Goal: Check status: Check status

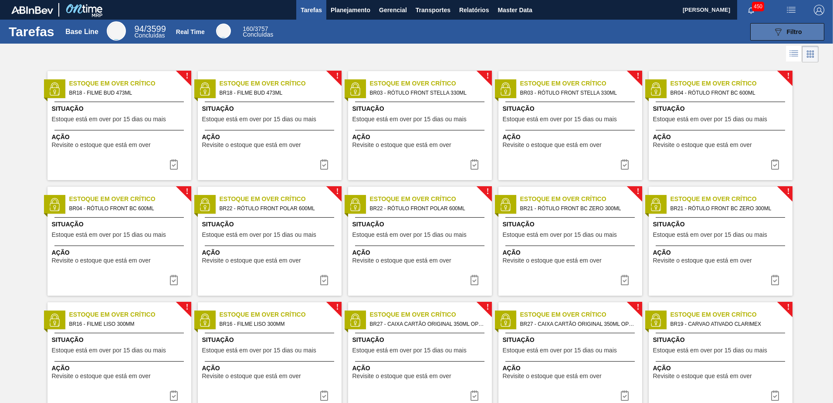
click at [770, 34] on button "089F7B8B-B2A5-4AFE-B5C0-19BA573D28AC Filtro" at bounding box center [788, 31] width 74 height 17
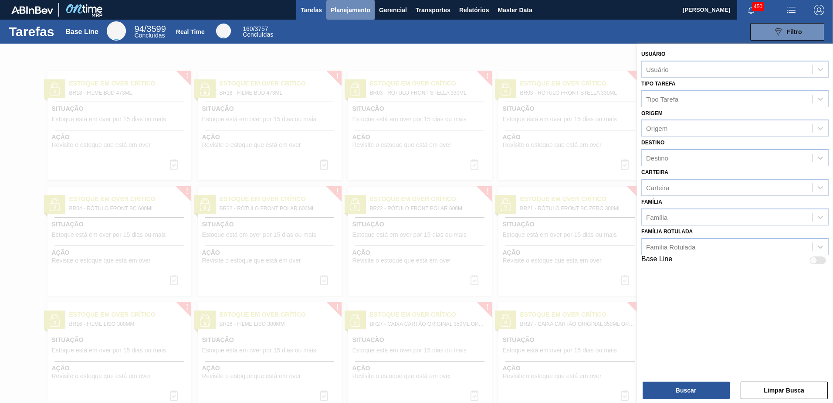
click at [353, 5] on span "Planejamento" at bounding box center [351, 10] width 40 height 10
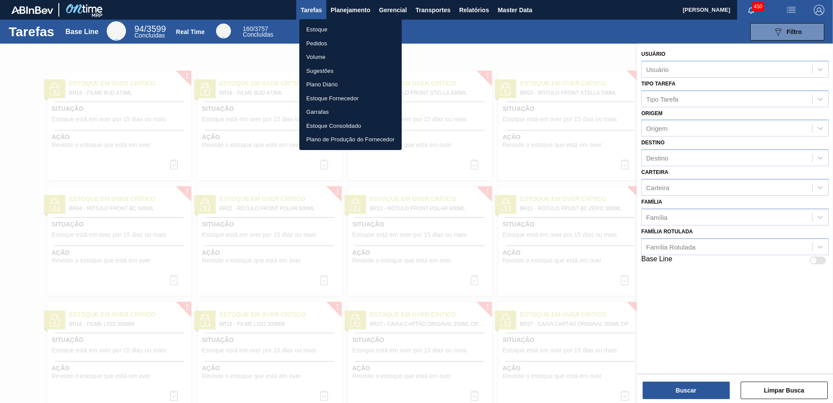
click at [339, 28] on li "Estoque" at bounding box center [350, 30] width 102 height 14
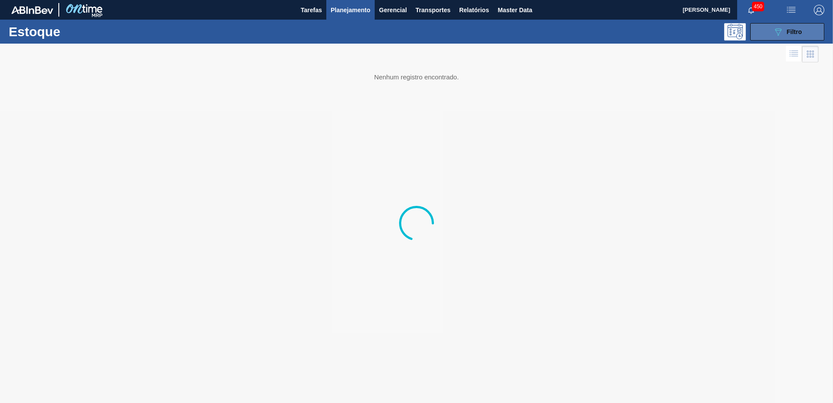
click at [774, 37] on icon "089F7B8B-B2A5-4AFE-B5C0-19BA573D28AC" at bounding box center [778, 32] width 10 height 10
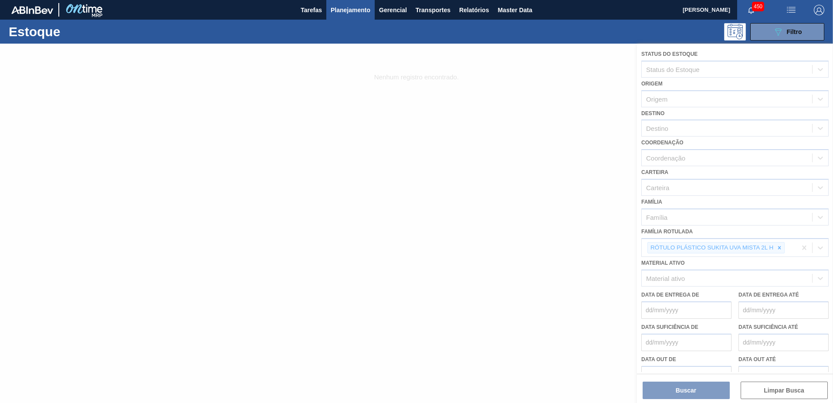
click at [782, 248] on div at bounding box center [416, 223] width 833 height 359
click at [779, 246] on div at bounding box center [416, 223] width 833 height 359
click at [780, 248] on div at bounding box center [416, 223] width 833 height 359
click at [782, 249] on div at bounding box center [416, 223] width 833 height 359
click at [781, 248] on div at bounding box center [416, 223] width 833 height 359
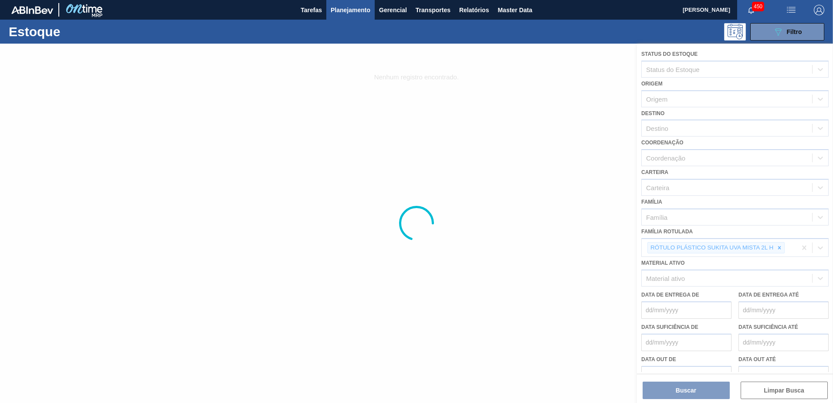
click at [781, 248] on div at bounding box center [416, 223] width 833 height 359
click at [782, 249] on div at bounding box center [416, 223] width 833 height 359
click at [783, 250] on div at bounding box center [416, 223] width 833 height 359
click at [785, 251] on div at bounding box center [416, 223] width 833 height 359
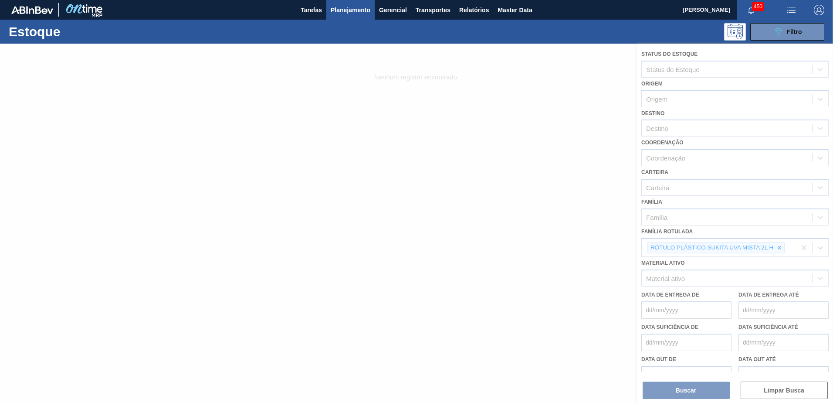
click at [782, 248] on div at bounding box center [416, 223] width 833 height 359
click at [784, 249] on div at bounding box center [416, 223] width 833 height 359
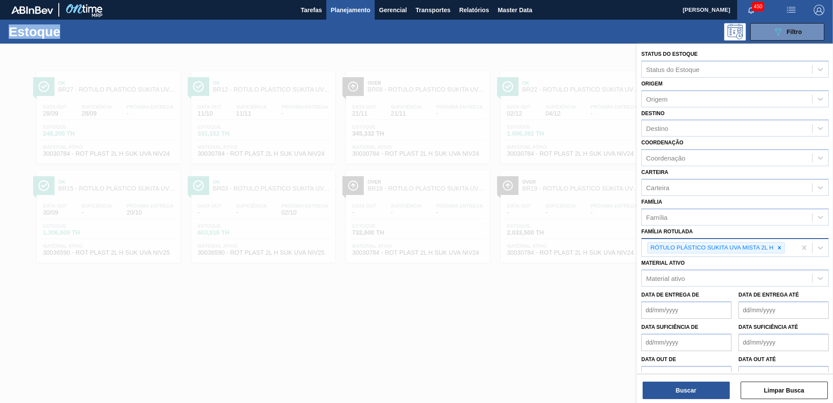
click at [780, 248] on icon at bounding box center [779, 247] width 3 height 3
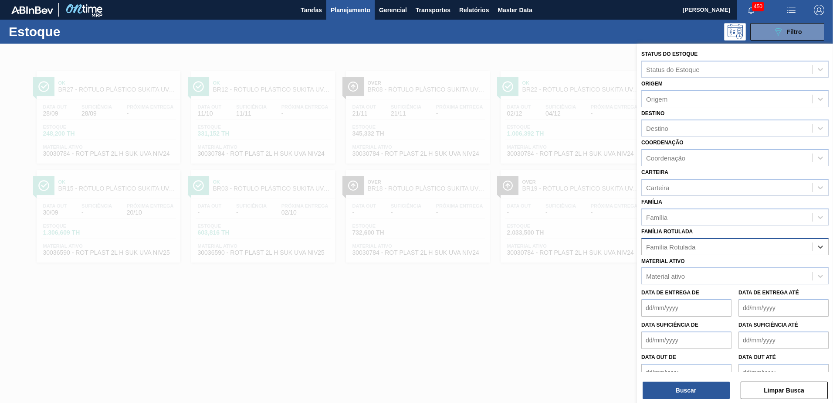
click at [737, 244] on div "Família Rotulada" at bounding box center [727, 246] width 170 height 13
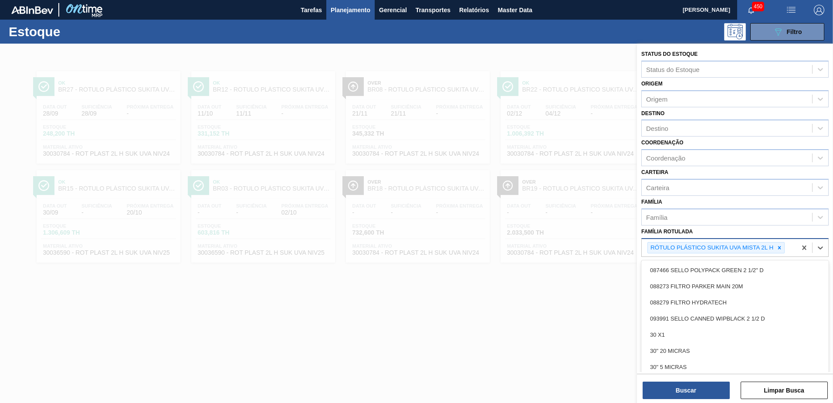
paste Rotulada "KIT PC ZERO"
type Rotulada "KIT PC ZERO"
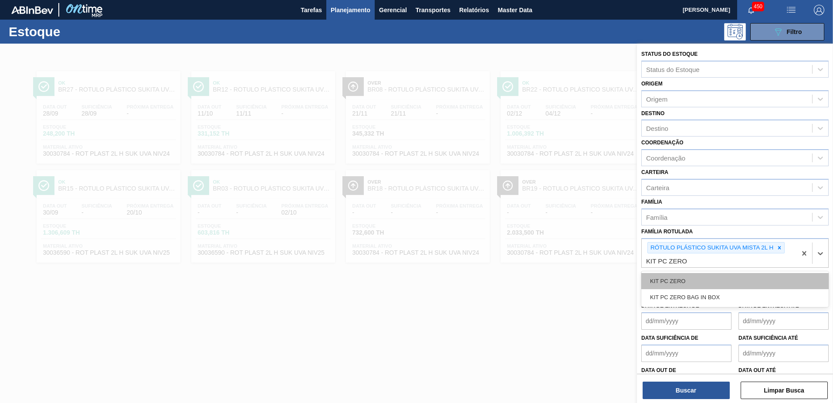
click at [685, 279] on div "KIT PC ZERO" at bounding box center [735, 281] width 187 height 16
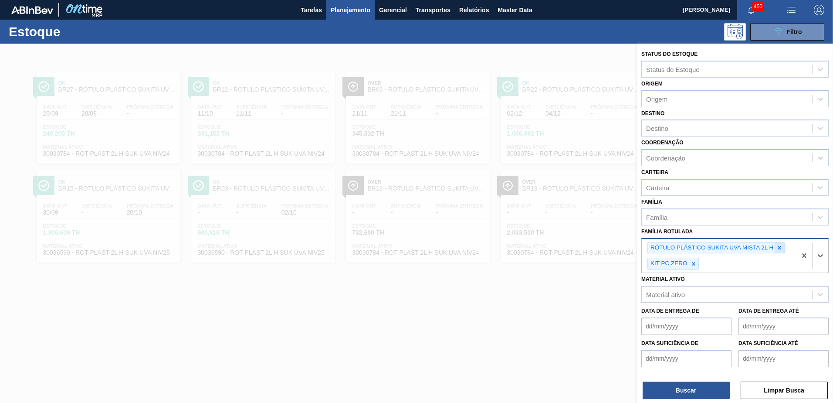
click at [778, 246] on icon at bounding box center [780, 248] width 6 height 6
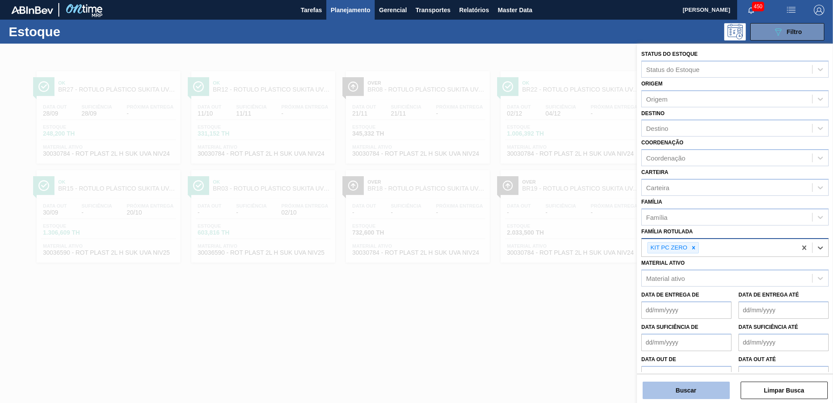
drag, startPoint x: 690, startPoint y: 381, endPoint x: 692, endPoint y: 393, distance: 11.9
click at [691, 384] on div "Buscar Limpar Busca" at bounding box center [735, 386] width 196 height 24
click at [692, 393] on button "Buscar" at bounding box center [686, 389] width 87 height 17
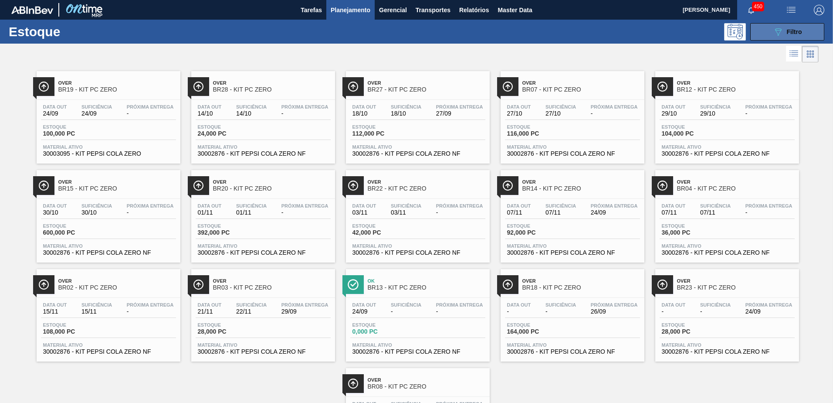
click at [773, 32] on icon "089F7B8B-B2A5-4AFE-B5C0-19BA573D28AC" at bounding box center [778, 32] width 10 height 10
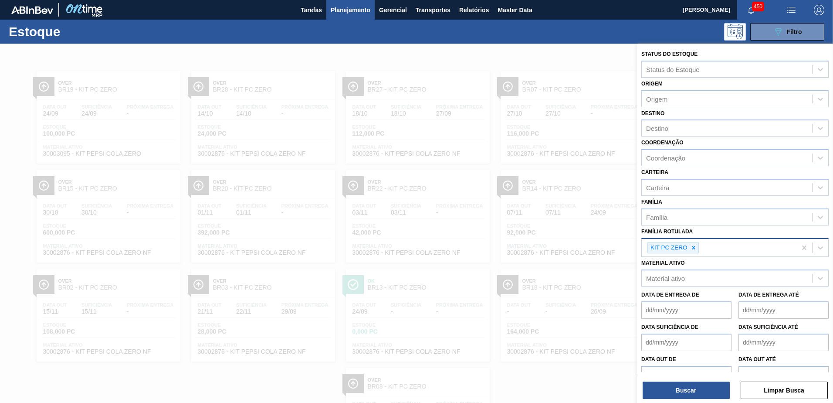
click at [141, 58] on div at bounding box center [416, 245] width 833 height 403
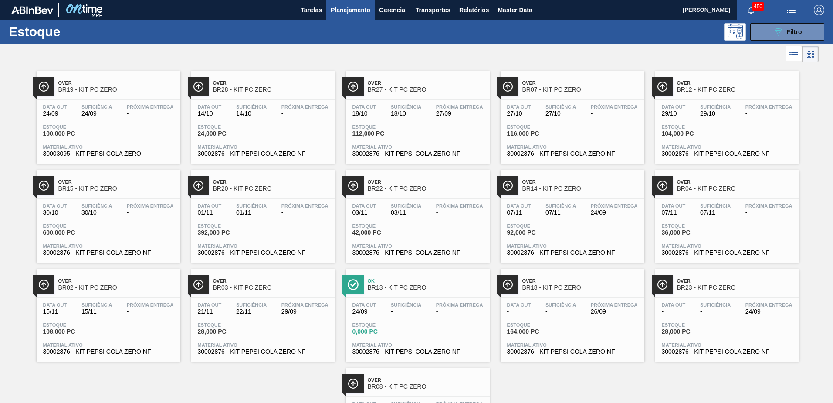
click at [570, 89] on span "BR07 - KIT PC ZERO" at bounding box center [582, 89] width 118 height 7
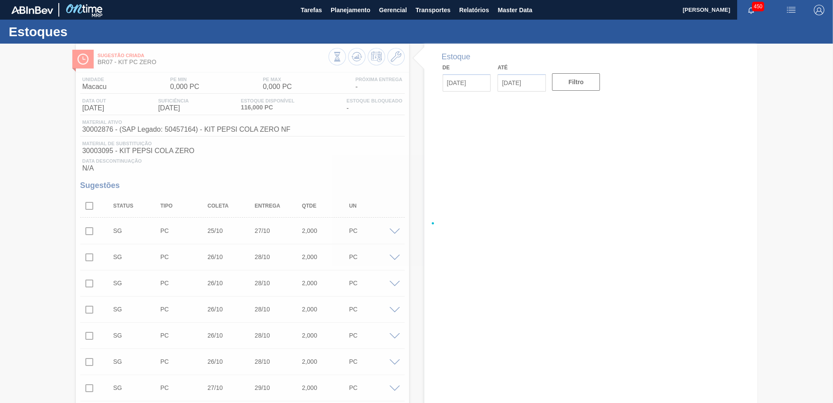
type input "[DATE]"
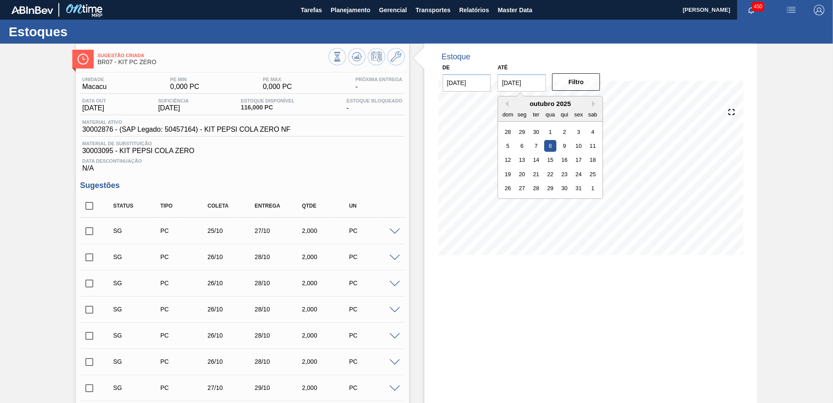
click at [531, 82] on input "[DATE]" at bounding box center [522, 82] width 48 height 17
click at [589, 145] on div "11" at bounding box center [593, 146] width 12 height 12
type input "[DATE]"
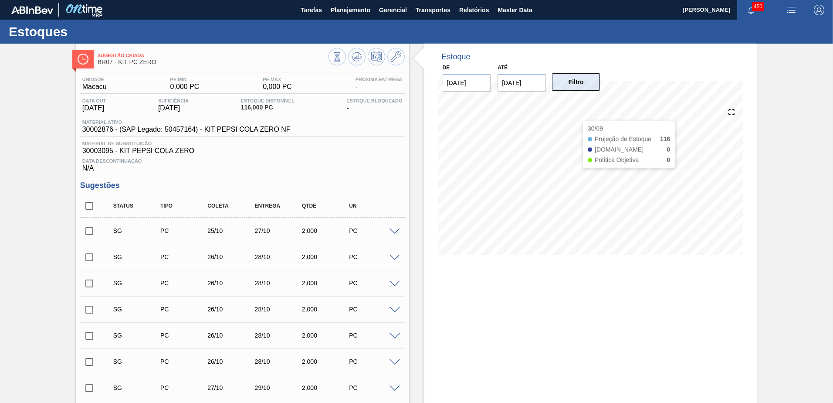
click at [567, 85] on button "Filtro" at bounding box center [576, 81] width 48 height 17
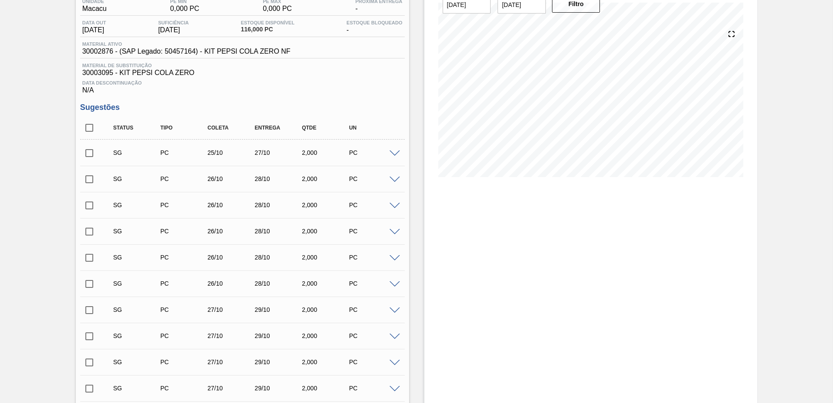
scroll to position [131, 0]
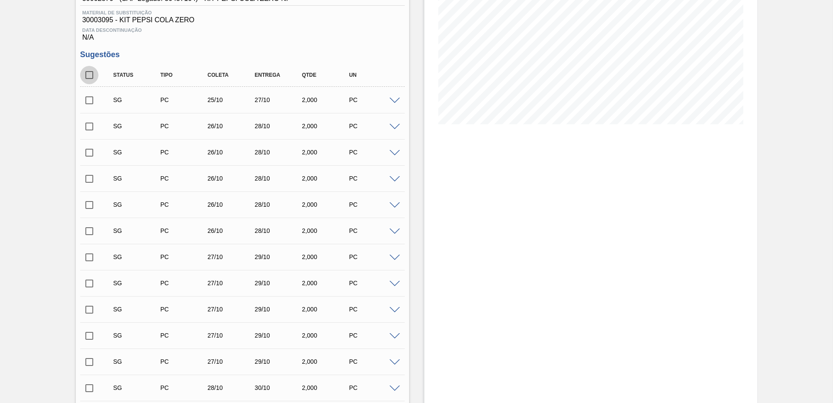
click at [90, 78] on input "checkbox" at bounding box center [89, 75] width 18 height 18
checkbox input "true"
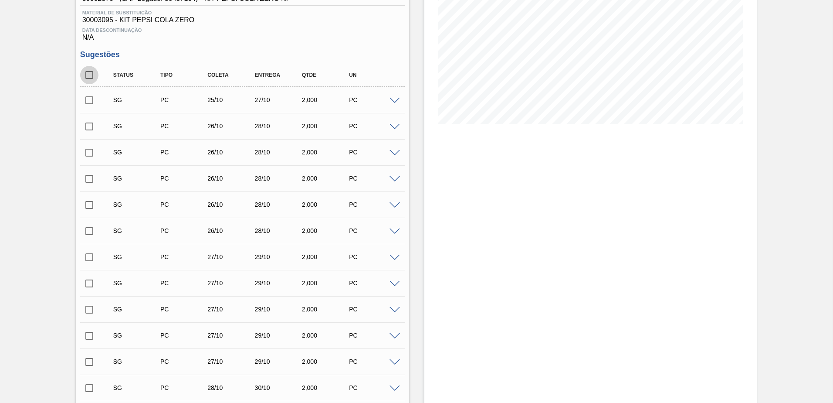
checkbox input "true"
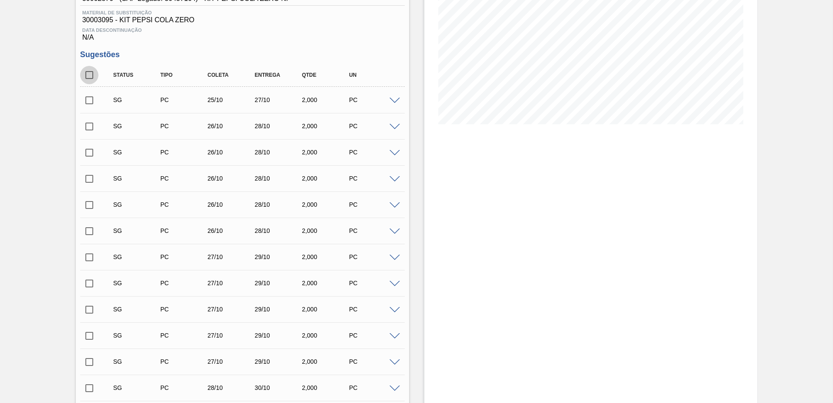
checkbox input "true"
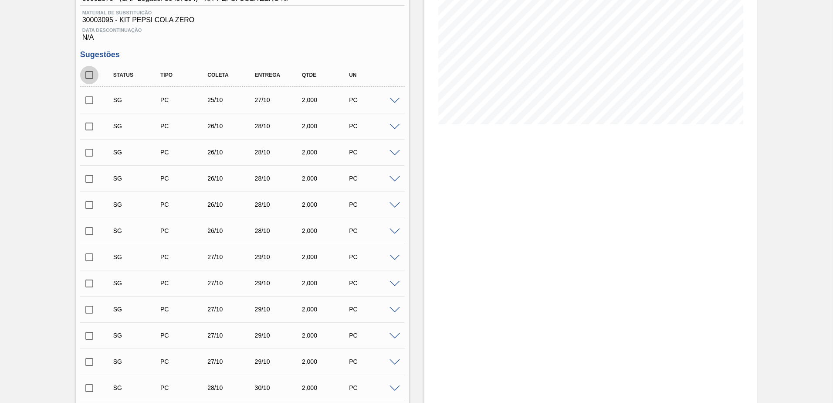
checkbox input "true"
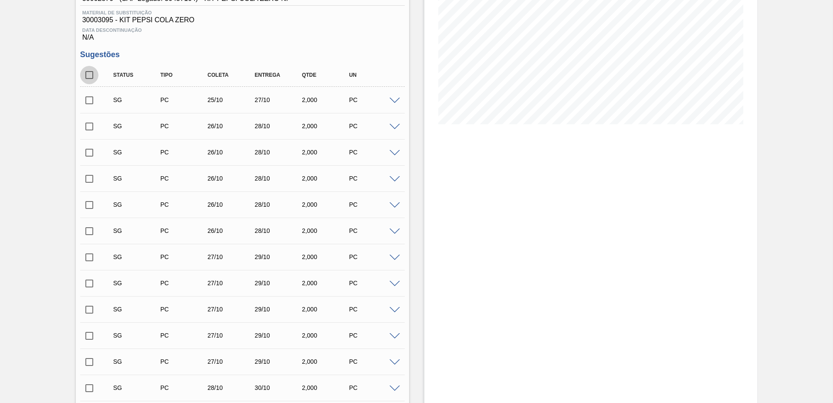
checkbox input "true"
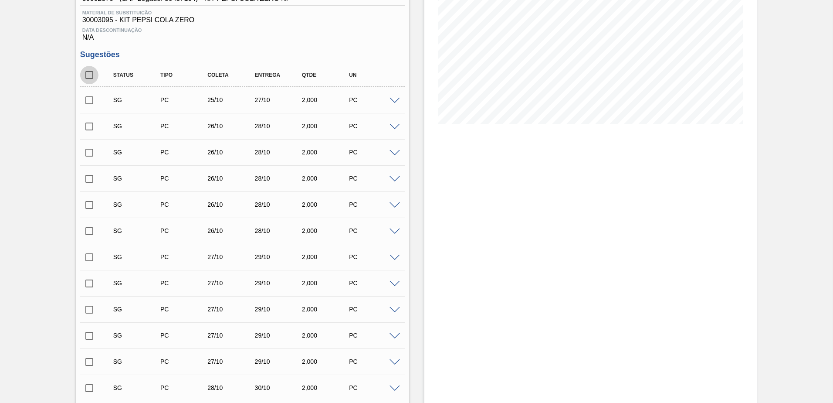
checkbox input "true"
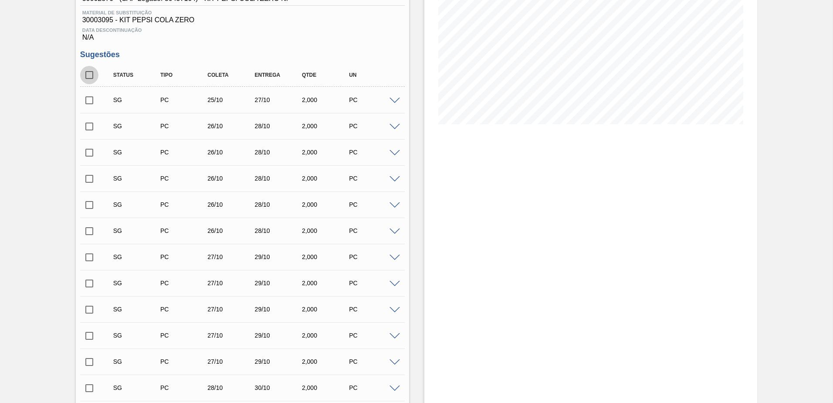
checkbox input "true"
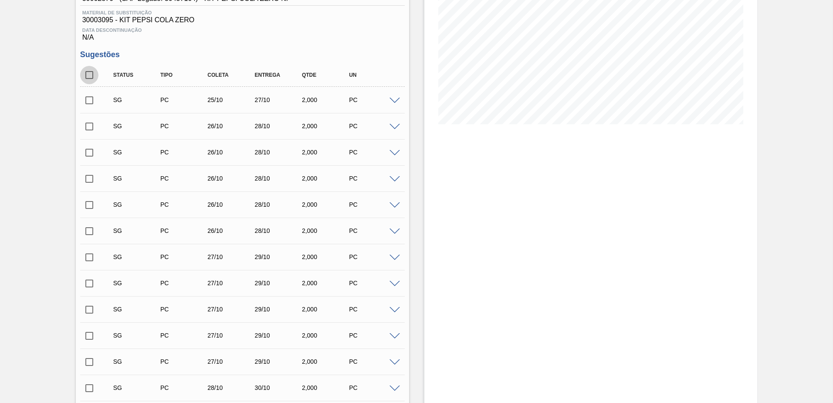
checkbox input "true"
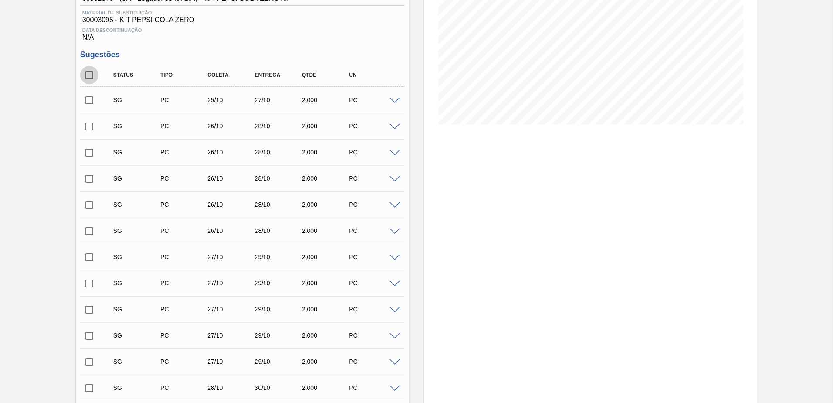
checkbox input "true"
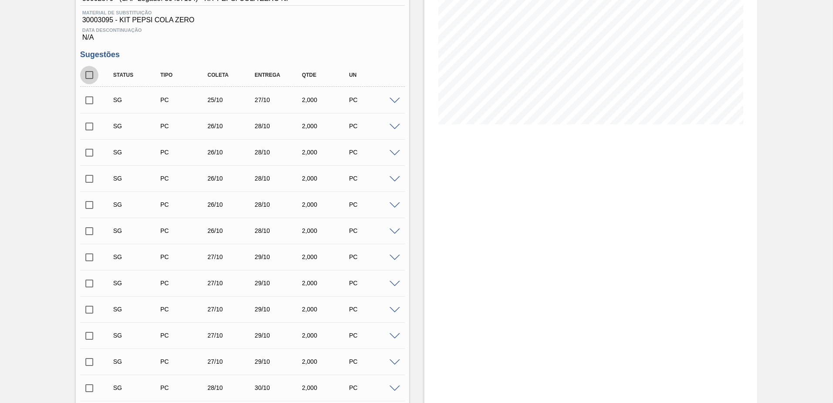
checkbox input "true"
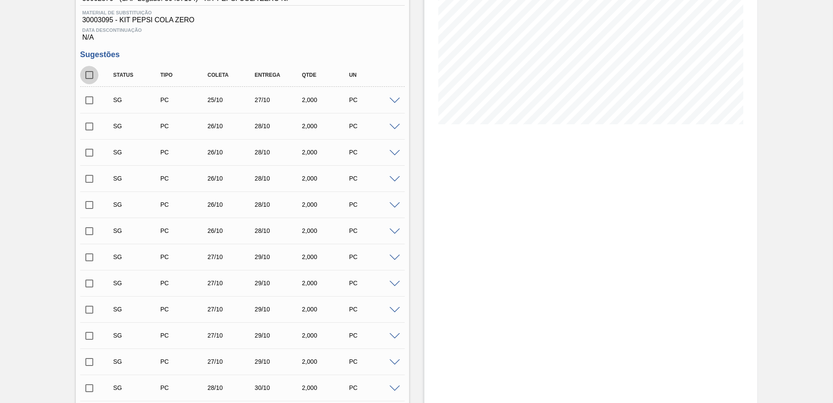
checkbox input "true"
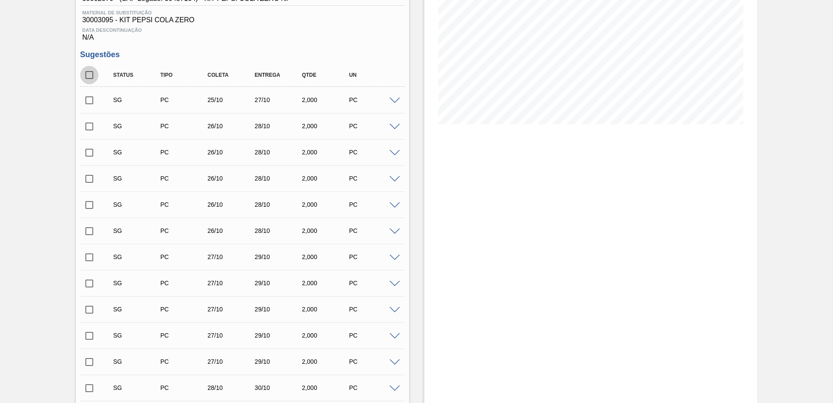
checkbox input "true"
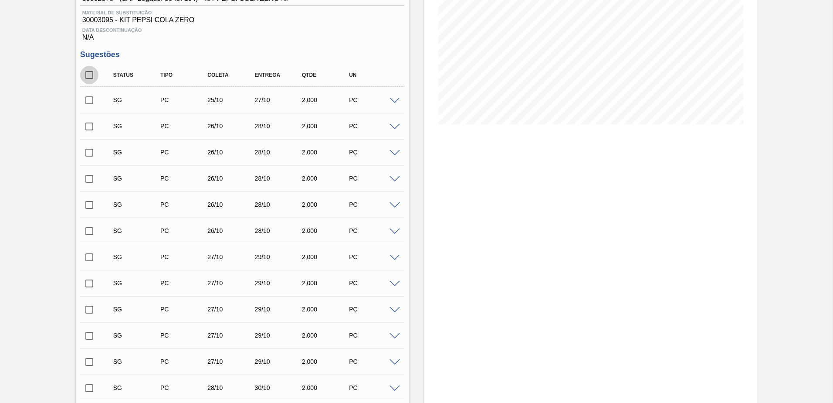
checkbox input "true"
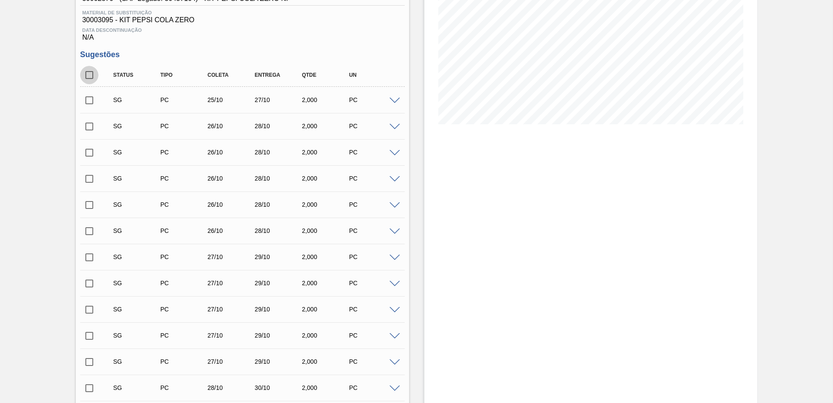
checkbox input "true"
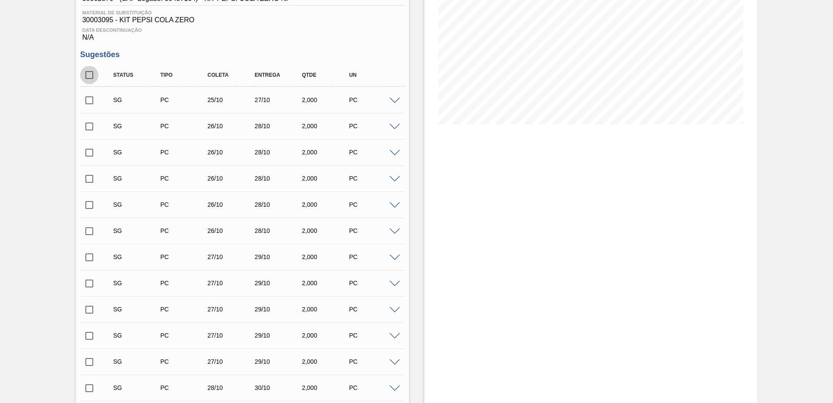
checkbox input "true"
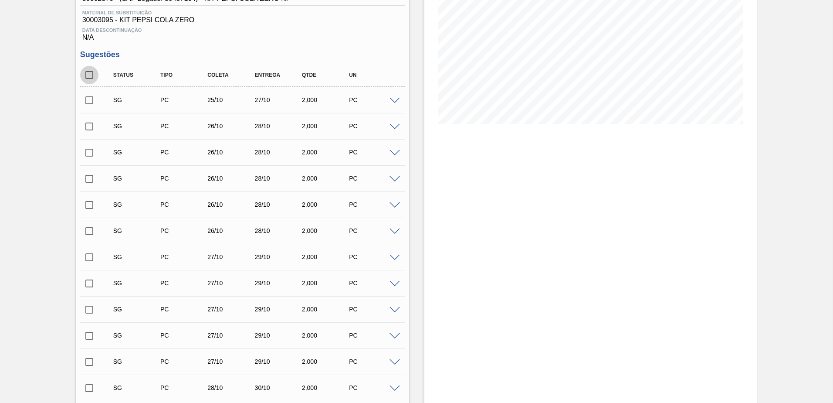
checkbox input "true"
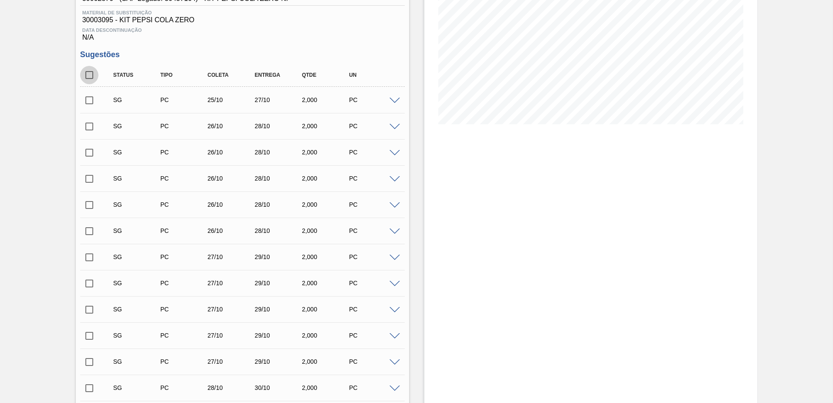
checkbox input "true"
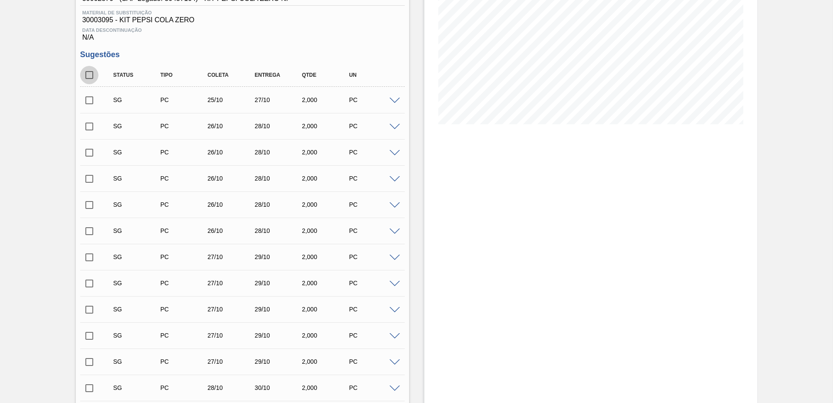
checkbox input "true"
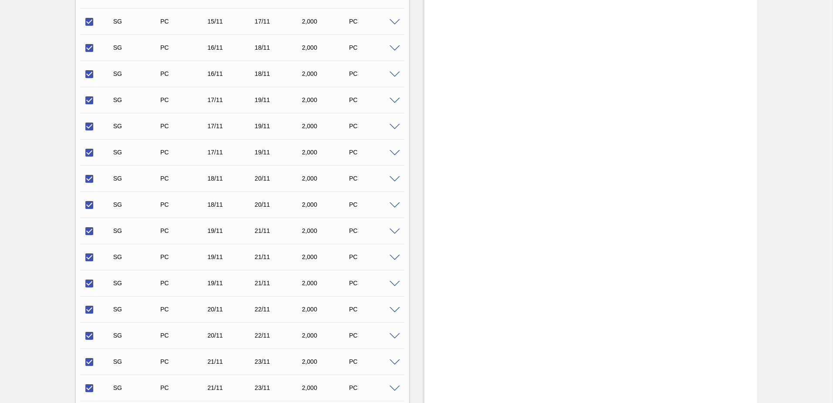
scroll to position [2199, 0]
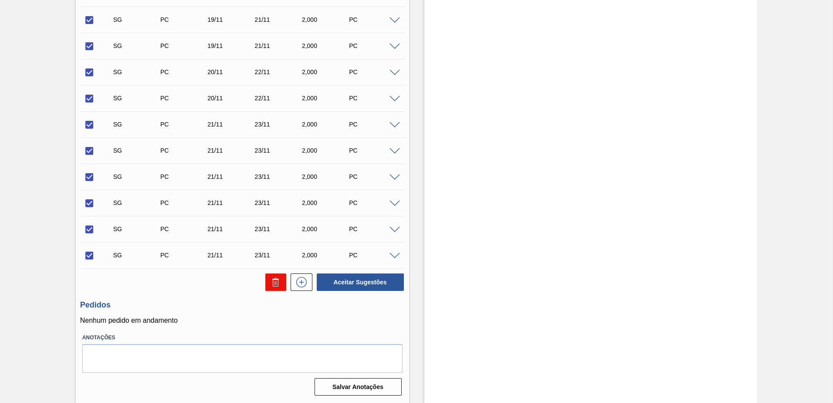
click at [275, 280] on icon at bounding box center [276, 282] width 10 height 10
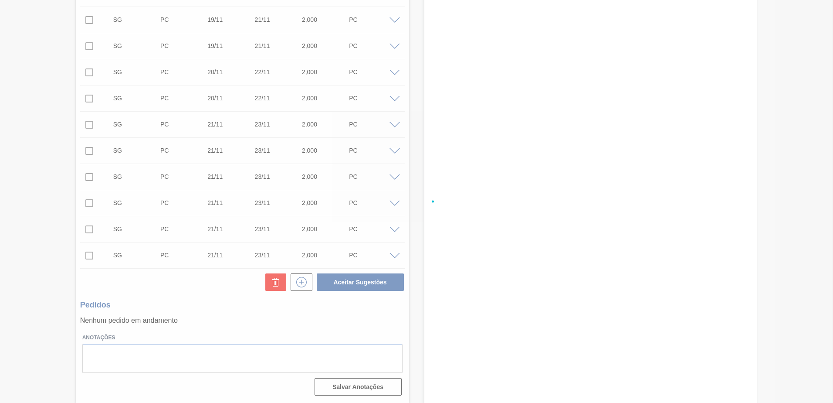
checkbox input "false"
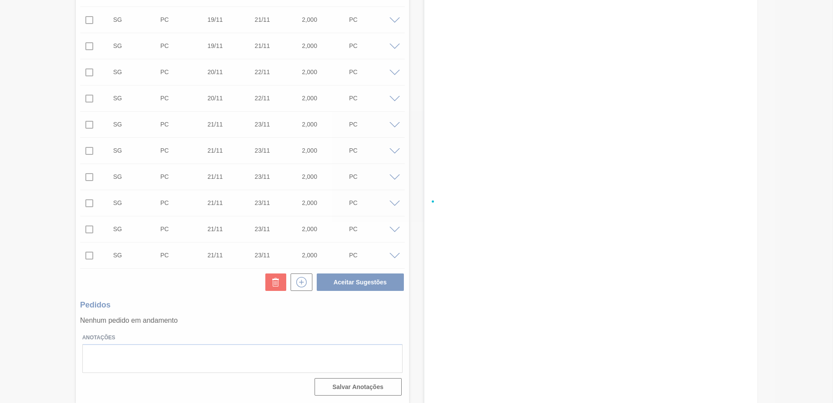
checkbox input "false"
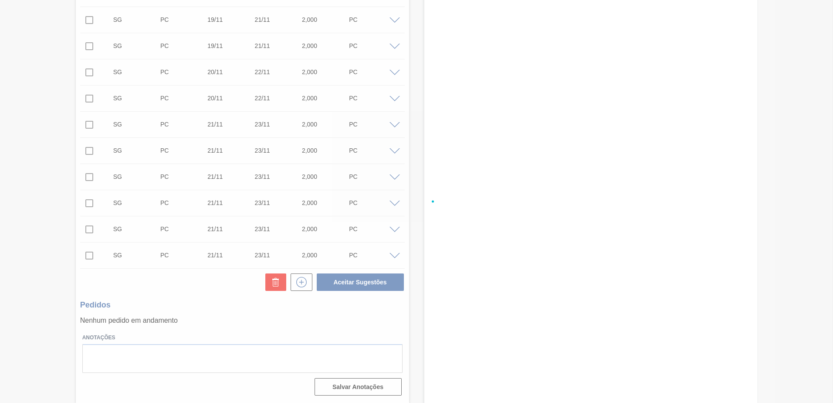
checkbox input "false"
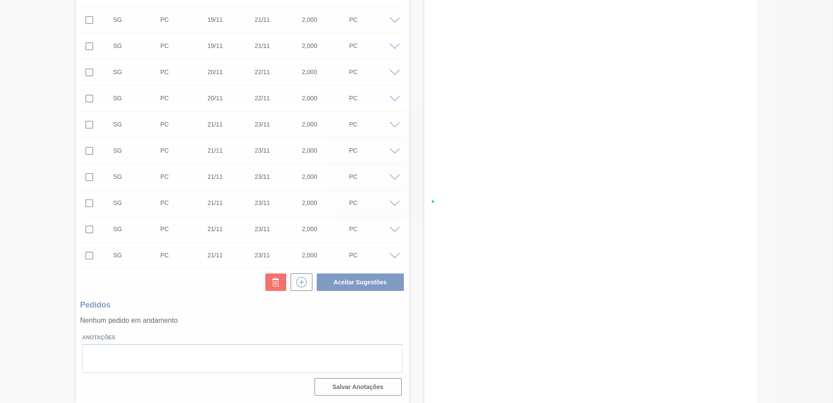
checkbox input "false"
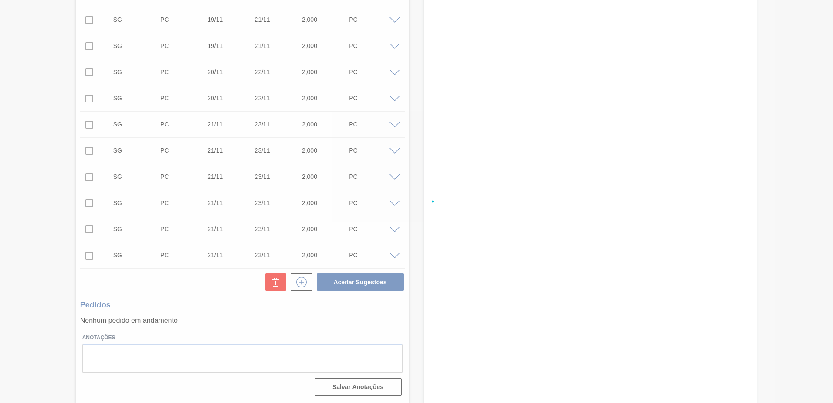
checkbox input "false"
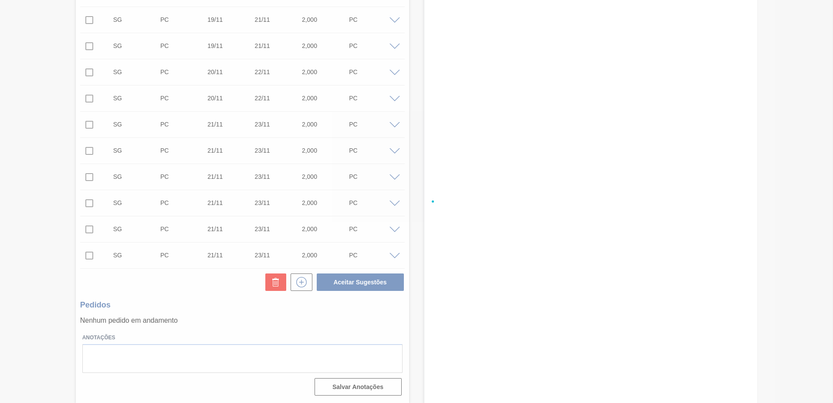
checkbox input "false"
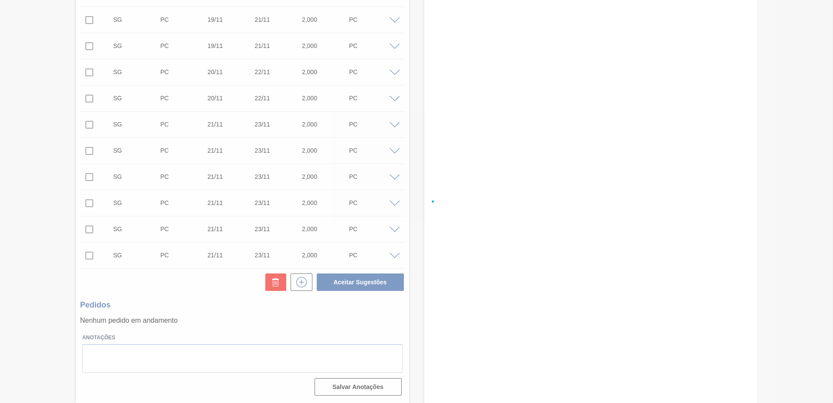
checkbox input "false"
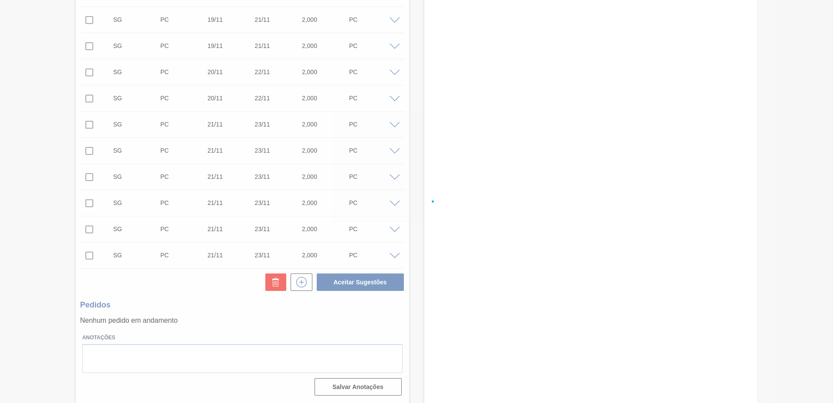
checkbox input "false"
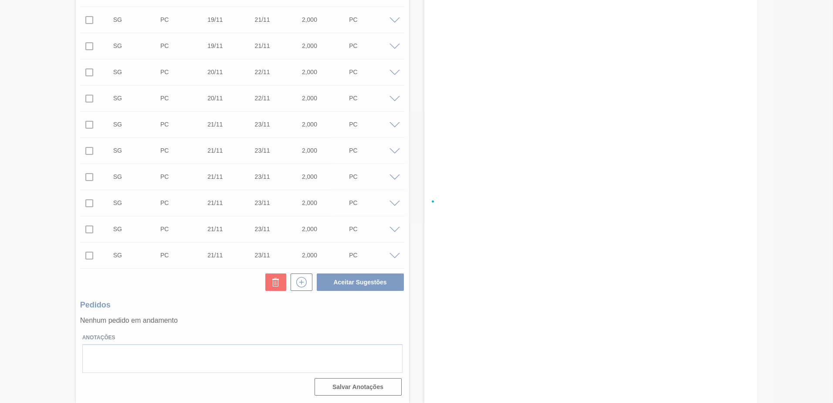
checkbox input "false"
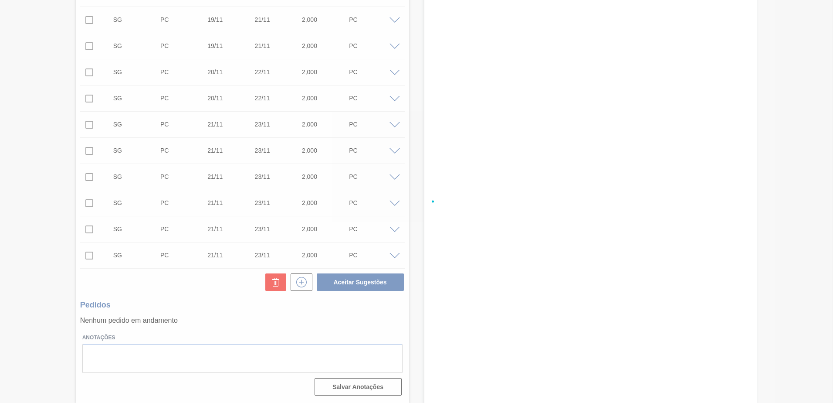
checkbox input "false"
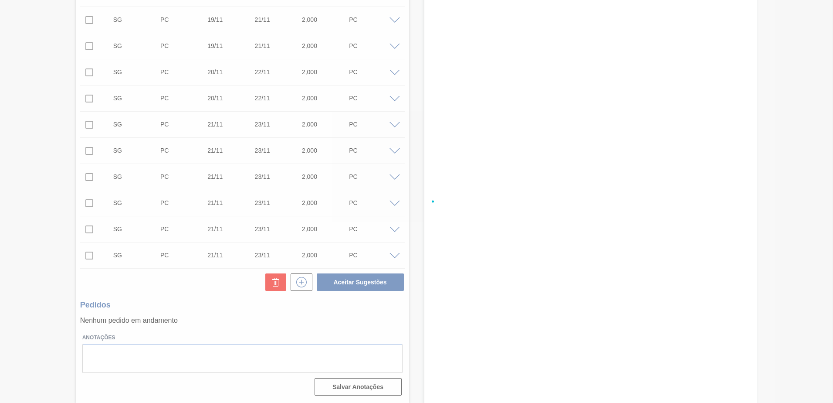
checkbox input "false"
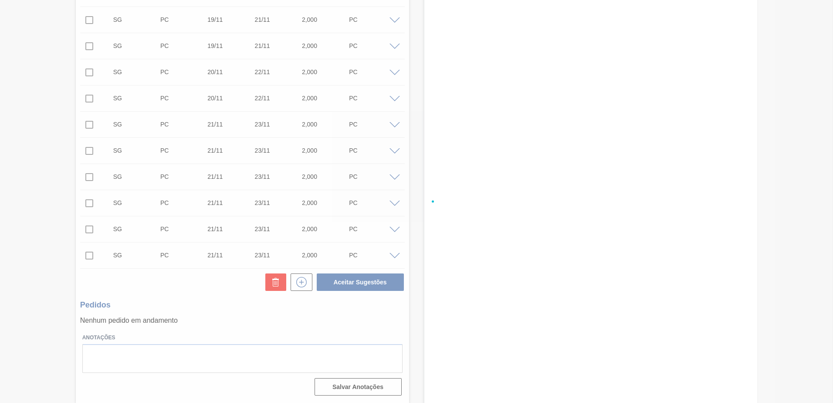
checkbox input "false"
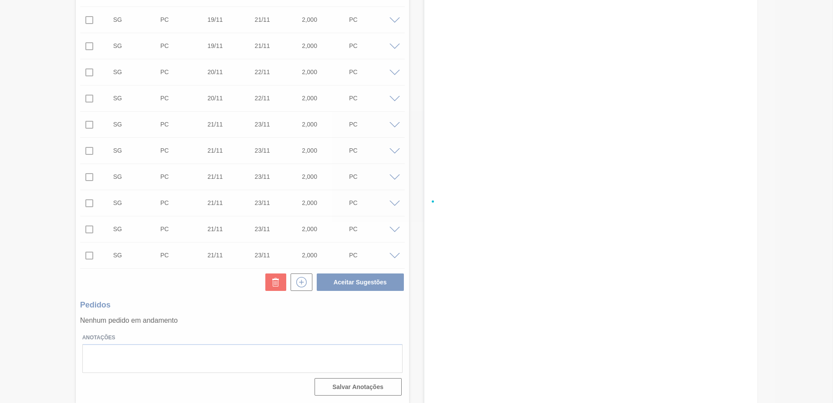
checkbox input "false"
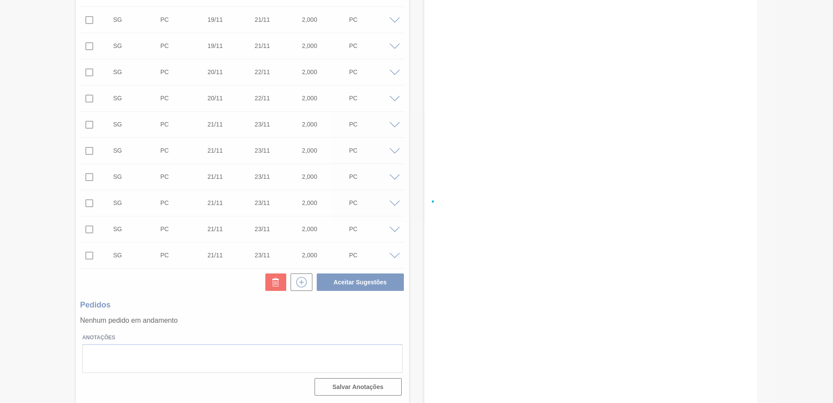
checkbox input "false"
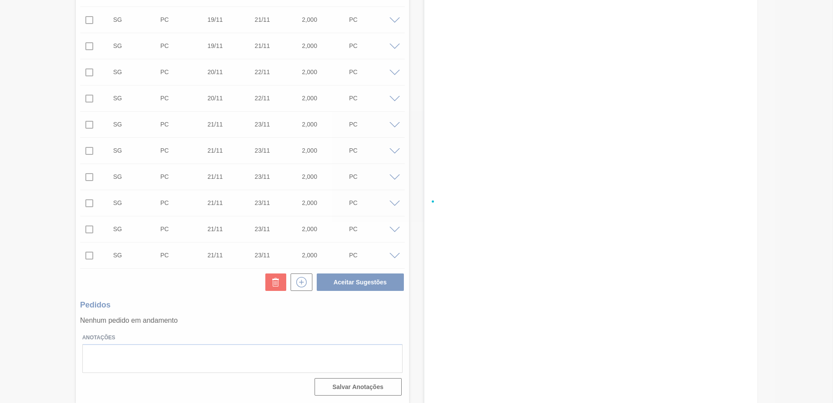
checkbox input "false"
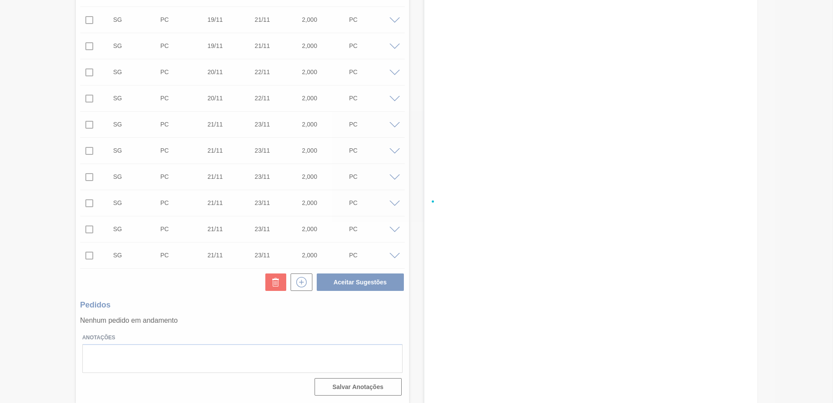
checkbox input "false"
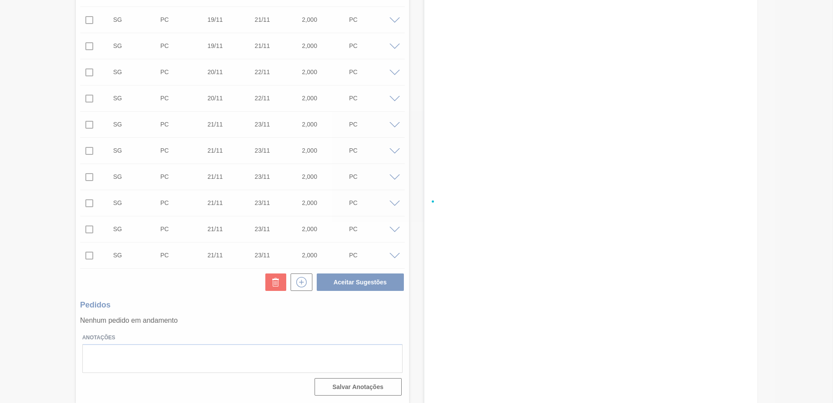
checkbox input "false"
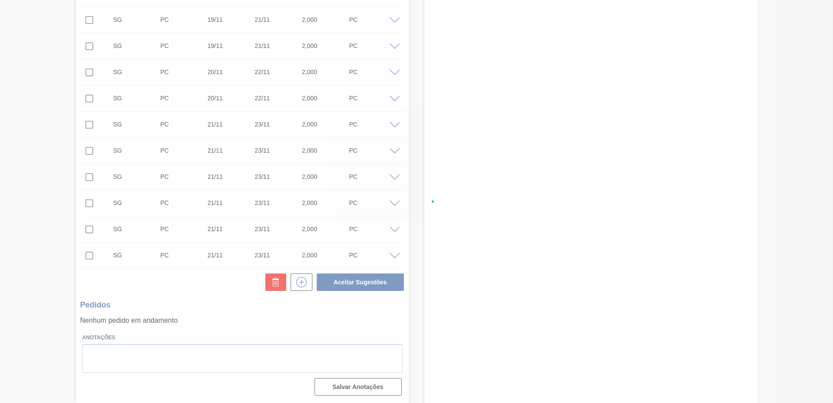
checkbox input "false"
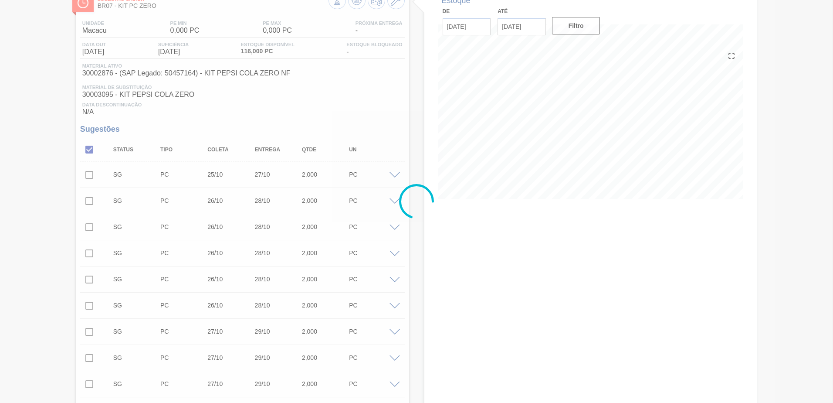
scroll to position [0, 0]
